Goal: Transaction & Acquisition: Purchase product/service

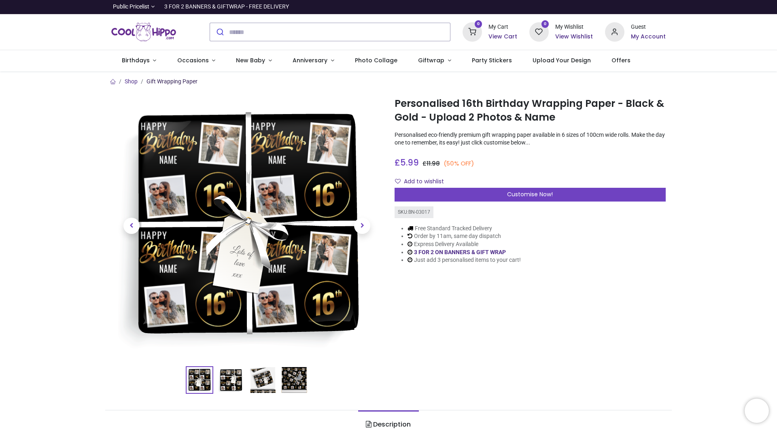
click at [169, 85] on link "Gift Wrapping Paper" at bounding box center [172, 81] width 51 height 6
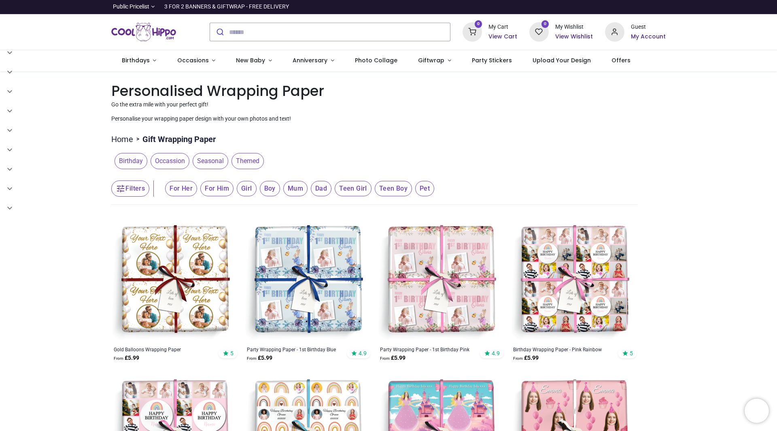
click at [169, 164] on span "Occassion" at bounding box center [170, 161] width 39 height 16
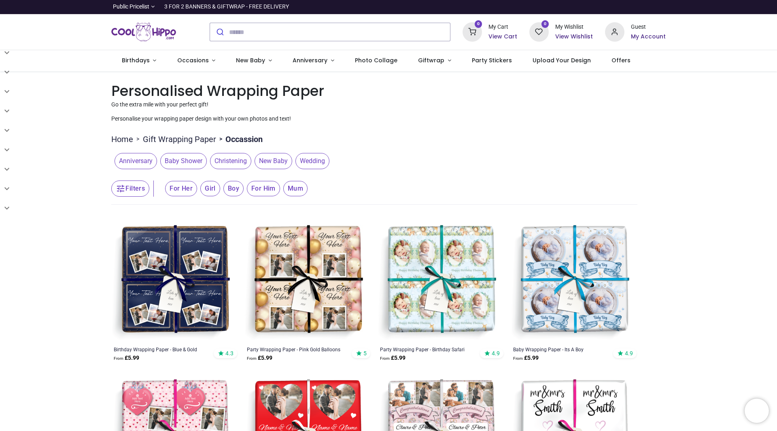
click at [197, 189] on span "Girl" at bounding box center [181, 188] width 32 height 15
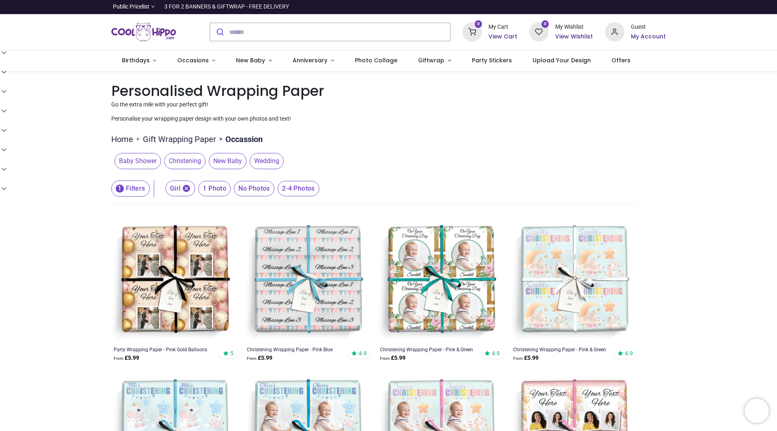
click at [170, 142] on link "Gift Wrapping Paper" at bounding box center [179, 139] width 73 height 11
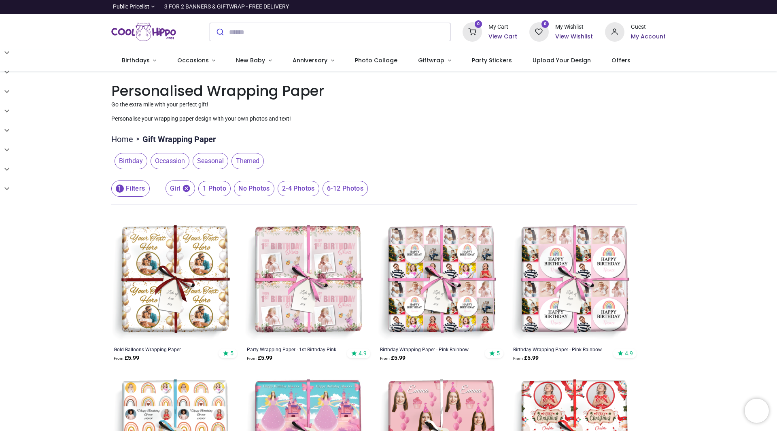
click at [134, 160] on span "Birthday" at bounding box center [131, 161] width 33 height 16
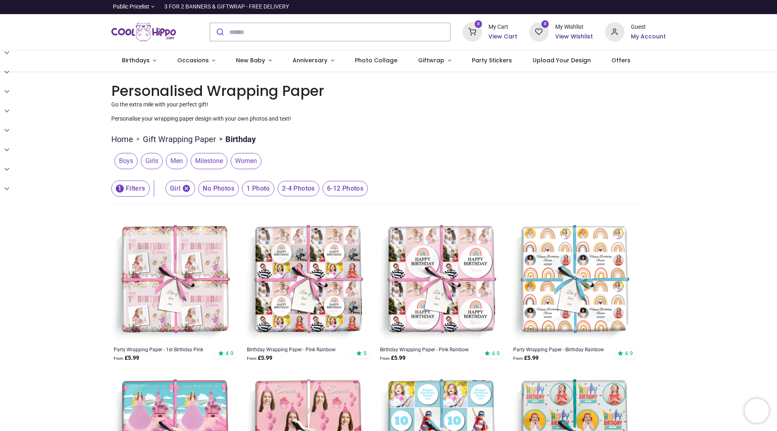
click at [204, 164] on span "Milestone" at bounding box center [209, 161] width 37 height 16
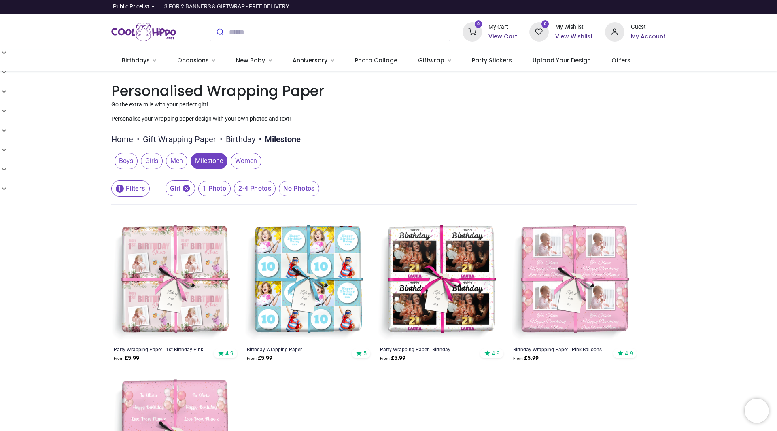
click at [233, 140] on link "Birthday" at bounding box center [241, 139] width 30 height 11
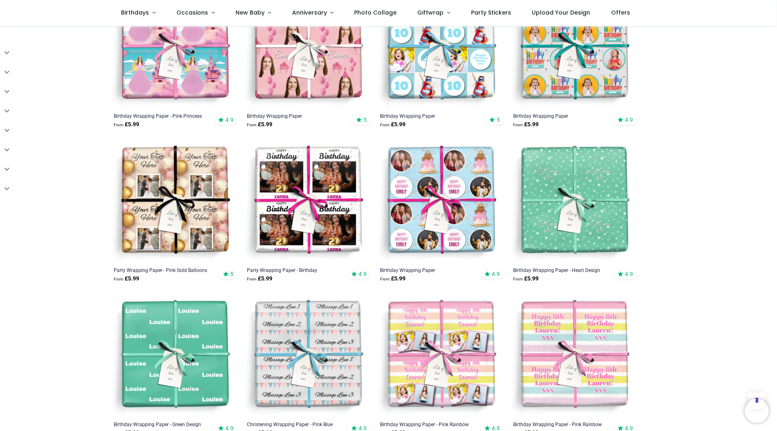
scroll to position [364, 0]
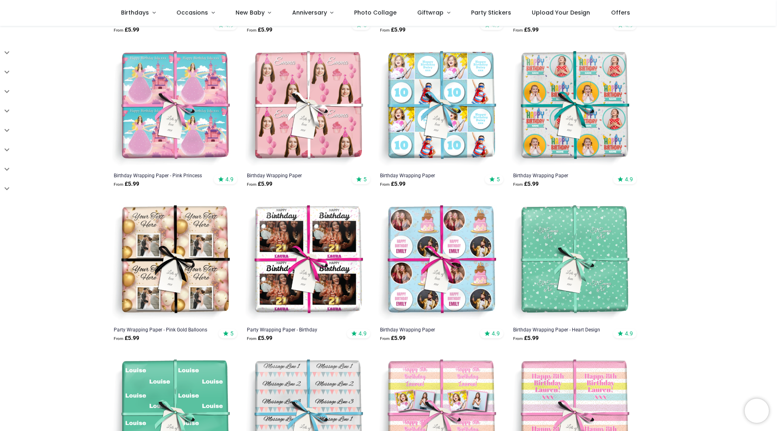
scroll to position [81, 0]
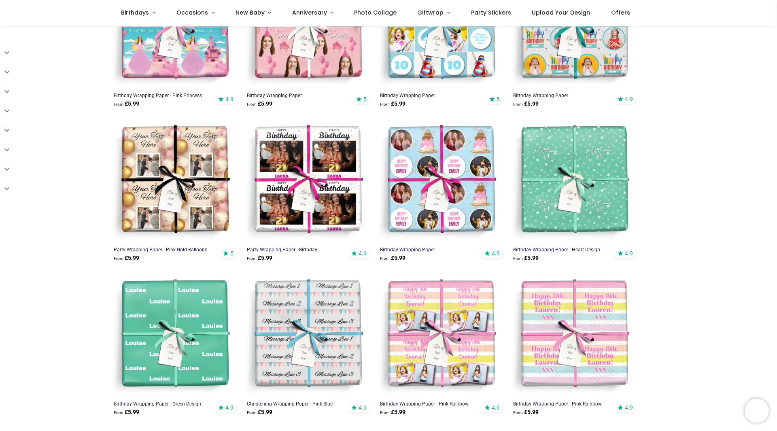
scroll to position [364, 0]
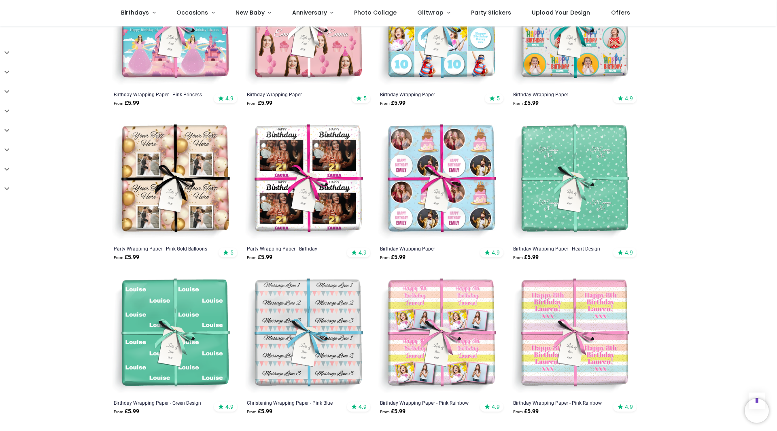
click at [166, 176] on img at bounding box center [174, 179] width 127 height 127
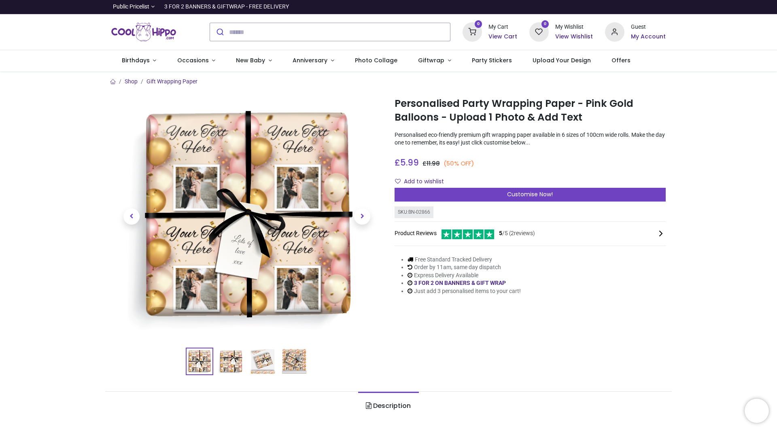
click at [228, 363] on img at bounding box center [231, 362] width 26 height 26
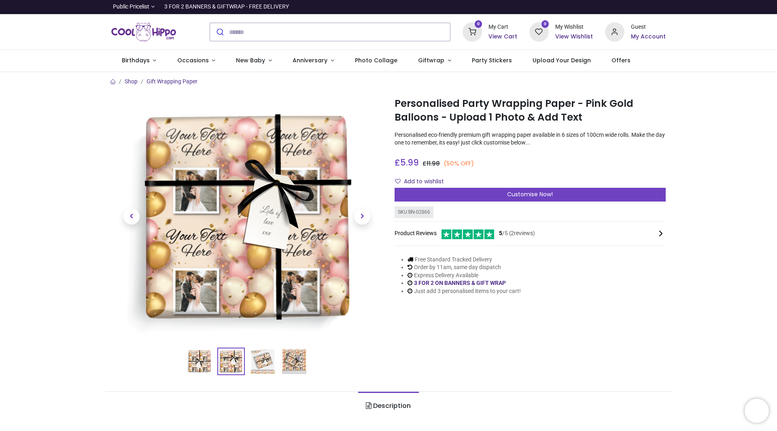
click at [264, 358] on img at bounding box center [263, 362] width 26 height 26
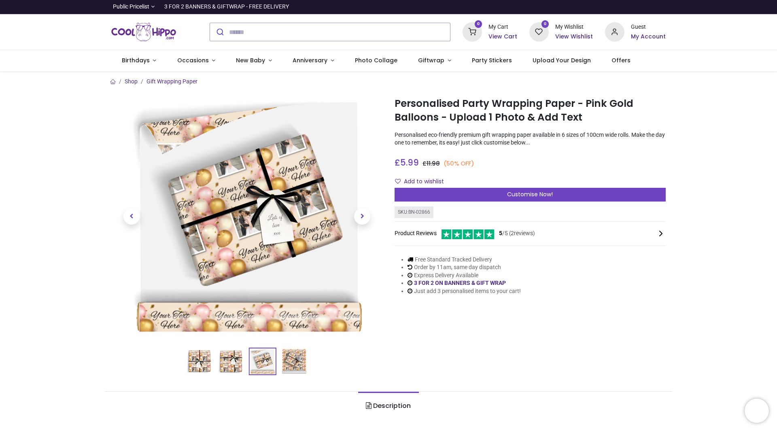
click at [287, 362] on img at bounding box center [294, 362] width 26 height 26
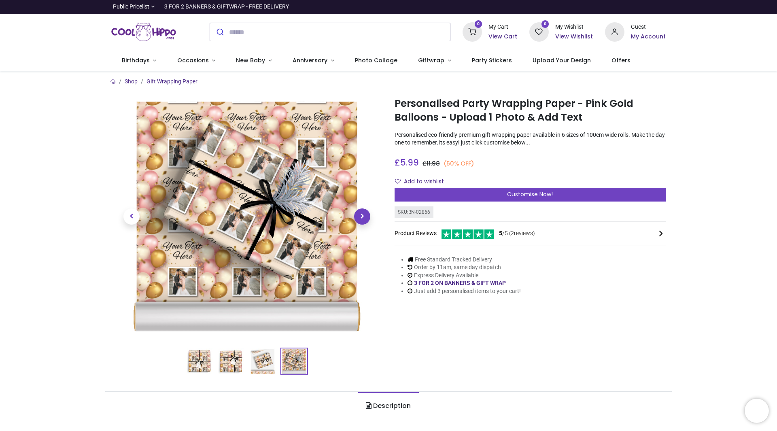
click at [361, 217] on span "Next" at bounding box center [362, 216] width 16 height 16
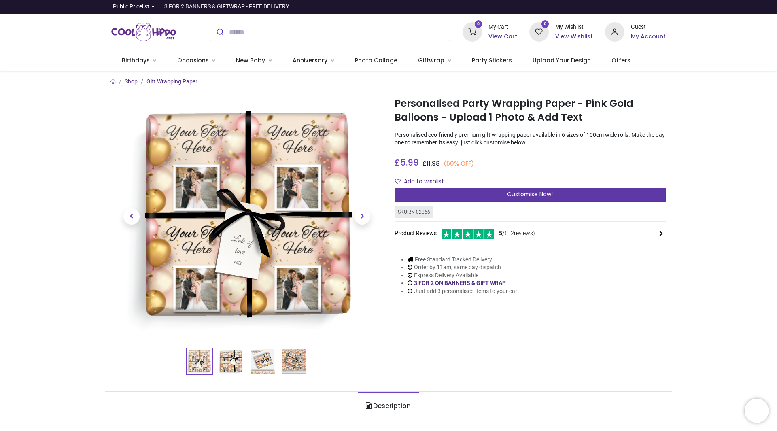
click at [521, 192] on span "Customise Now!" at bounding box center [530, 194] width 46 height 8
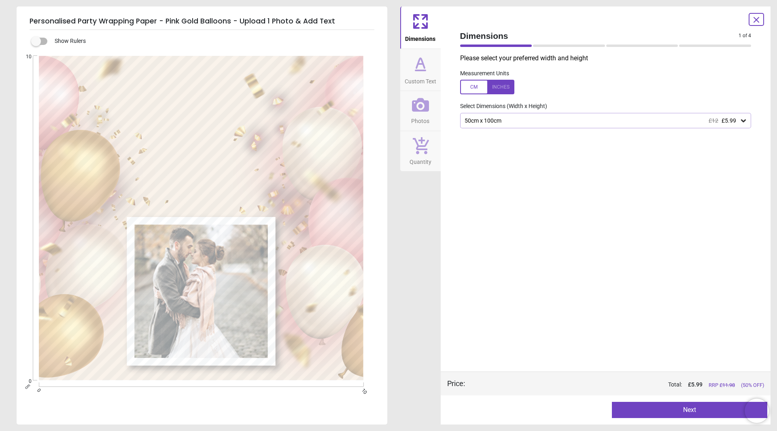
click at [424, 67] on icon at bounding box center [421, 63] width 8 height 10
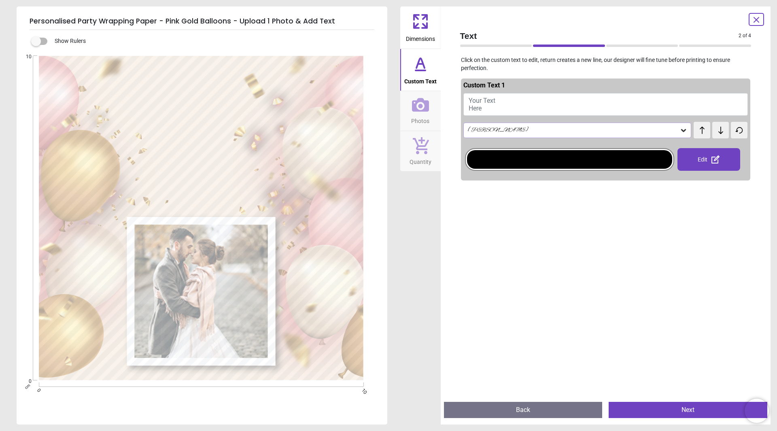
click at [505, 108] on button "Your Text Here" at bounding box center [605, 104] width 285 height 23
click at [488, 108] on button "Your Text Here" at bounding box center [605, 104] width 285 height 23
type textarea "**********"
click at [543, 227] on div at bounding box center [606, 399] width 290 height 431
click at [424, 115] on span "Photos" at bounding box center [420, 119] width 18 height 12
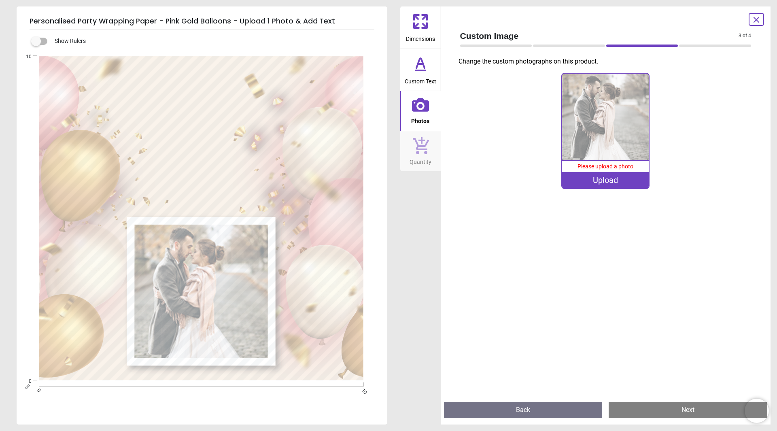
click at [427, 35] on span "Dimensions" at bounding box center [420, 37] width 29 height 12
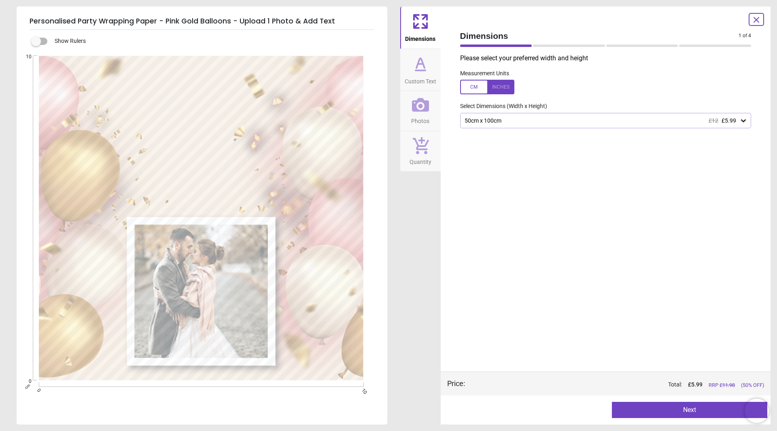
click at [744, 123] on icon at bounding box center [744, 121] width 8 height 8
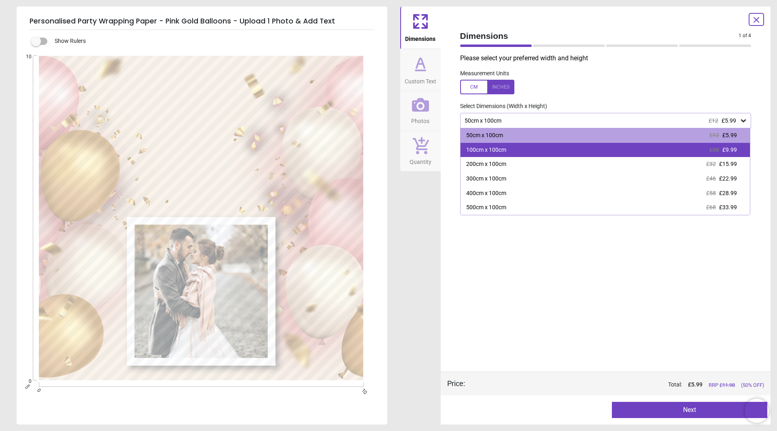
click at [487, 152] on div "100cm x 100cm" at bounding box center [486, 150] width 40 height 8
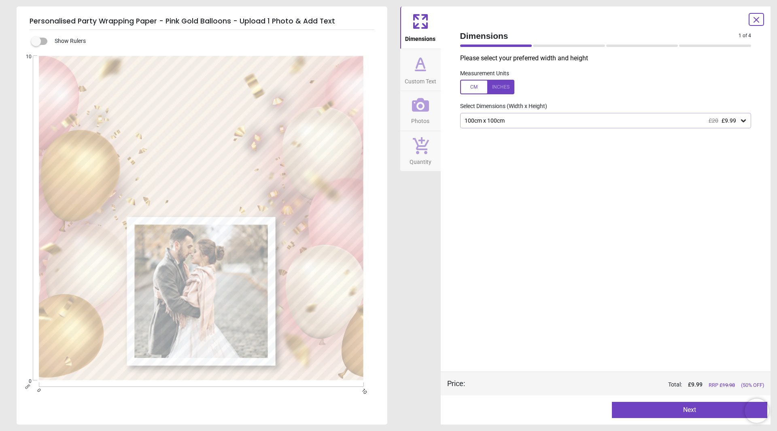
click at [548, 196] on div "Please select your preferred width and height Measurement Units Select Dimensio…" at bounding box center [606, 213] width 304 height 318
click at [757, 21] on icon at bounding box center [756, 19] width 5 height 5
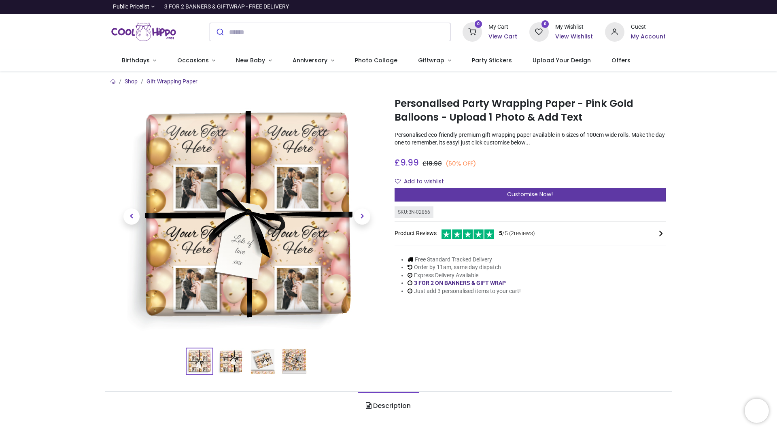
click at [519, 196] on span "Customise Now!" at bounding box center [530, 194] width 46 height 8
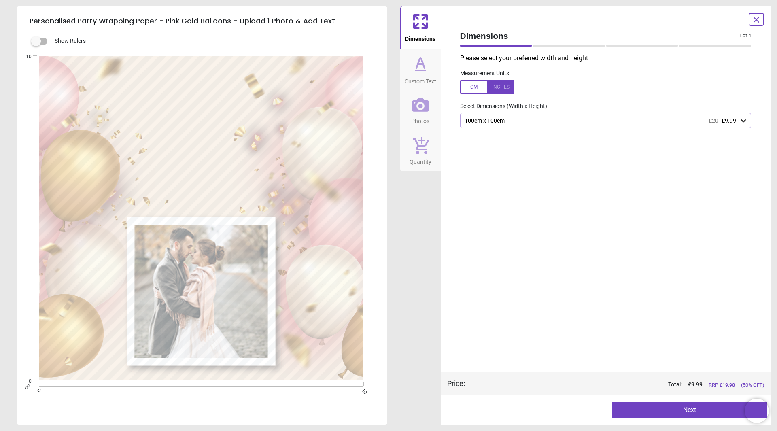
click at [495, 120] on div "100cm x 100cm £20 £9.99" at bounding box center [602, 120] width 276 height 7
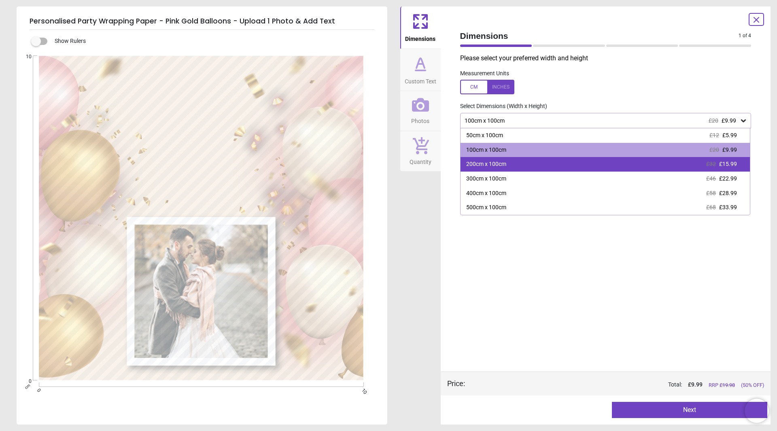
click at [487, 164] on div "200cm x 100cm" at bounding box center [486, 164] width 40 height 8
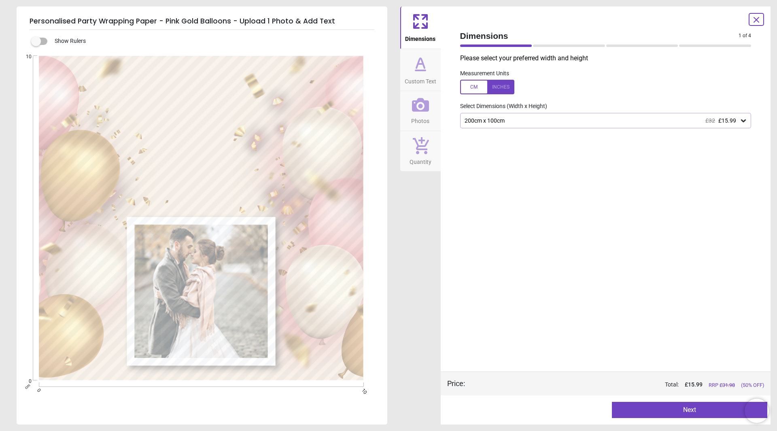
click at [510, 123] on div "200cm x 100cm £32 £15.99" at bounding box center [602, 120] width 276 height 7
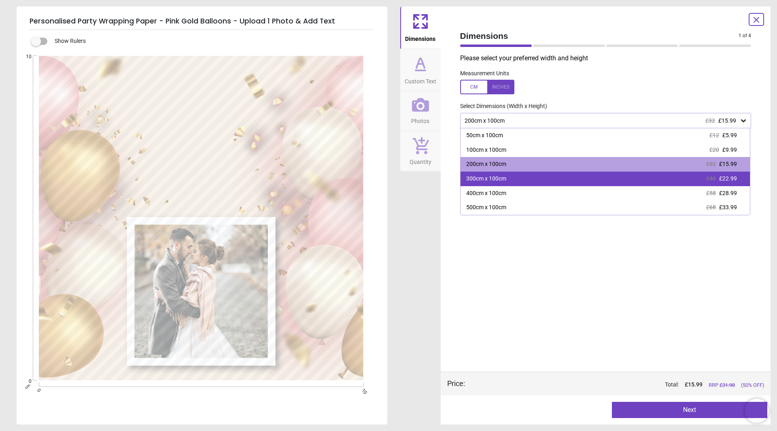
click at [512, 176] on div "300cm x 100cm £46 £22.99" at bounding box center [606, 179] width 290 height 15
